Goal: Find contact information: Find contact information

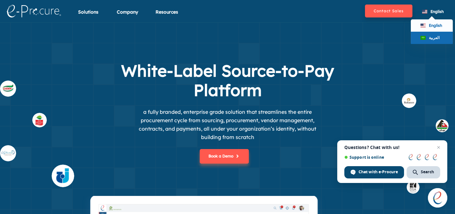
click at [442, 38] on div "العربية" at bounding box center [432, 38] width 42 height 12
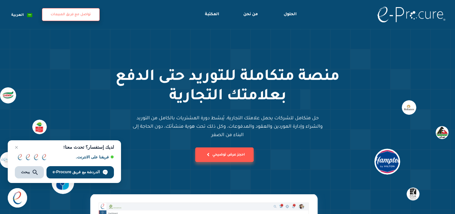
click at [82, 15] on button "تواصل مع فريق المبيعات" at bounding box center [71, 14] width 58 height 13
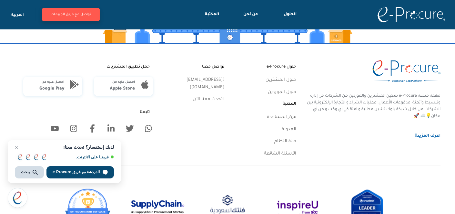
scroll to position [1849, 0]
